Goal: Task Accomplishment & Management: Manage account settings

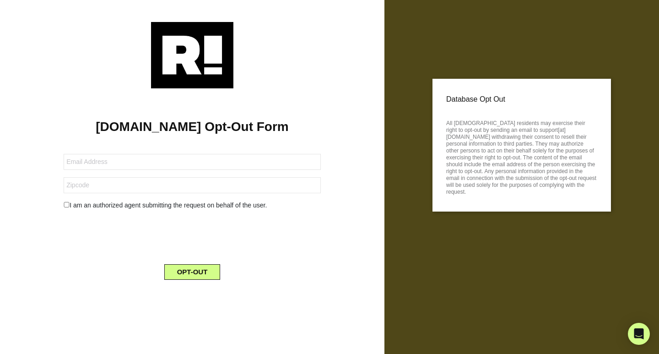
click at [199, 60] on img at bounding box center [192, 55] width 82 height 66
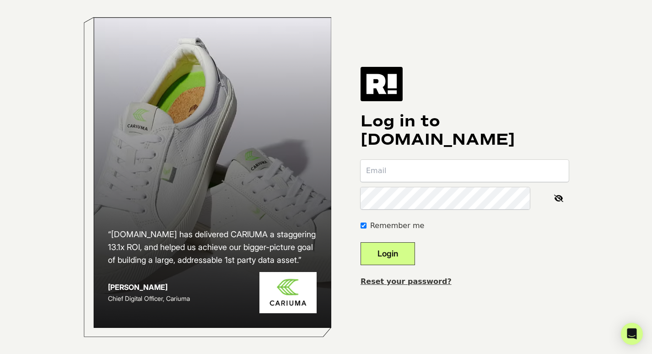
click at [413, 286] on link "Reset your password?" at bounding box center [406, 281] width 91 height 9
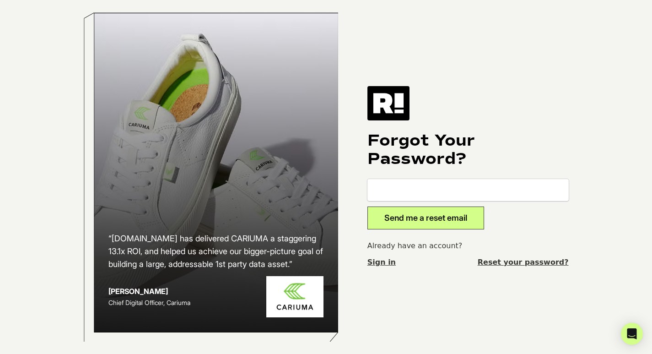
scroll to position [3, 0]
